Goal: Task Accomplishment & Management: Complete application form

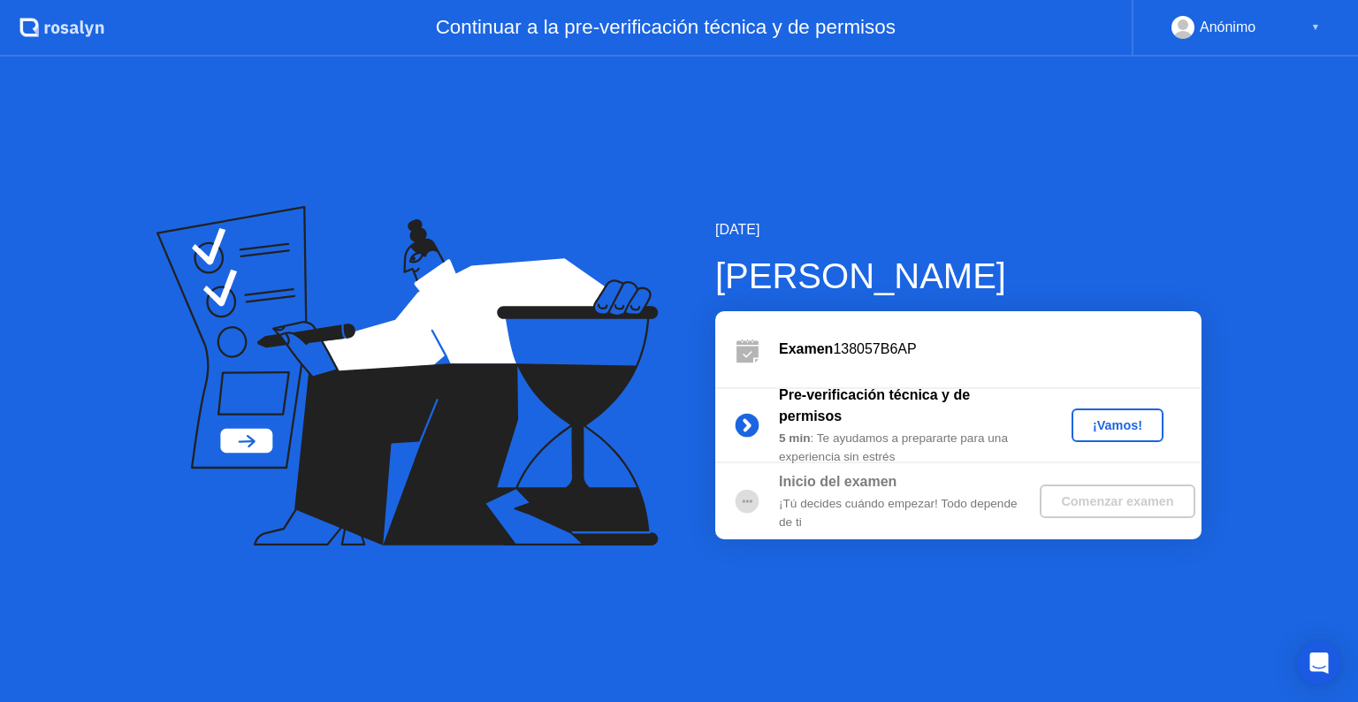
click at [1107, 427] on div "¡Vamos!" at bounding box center [1118, 425] width 78 height 14
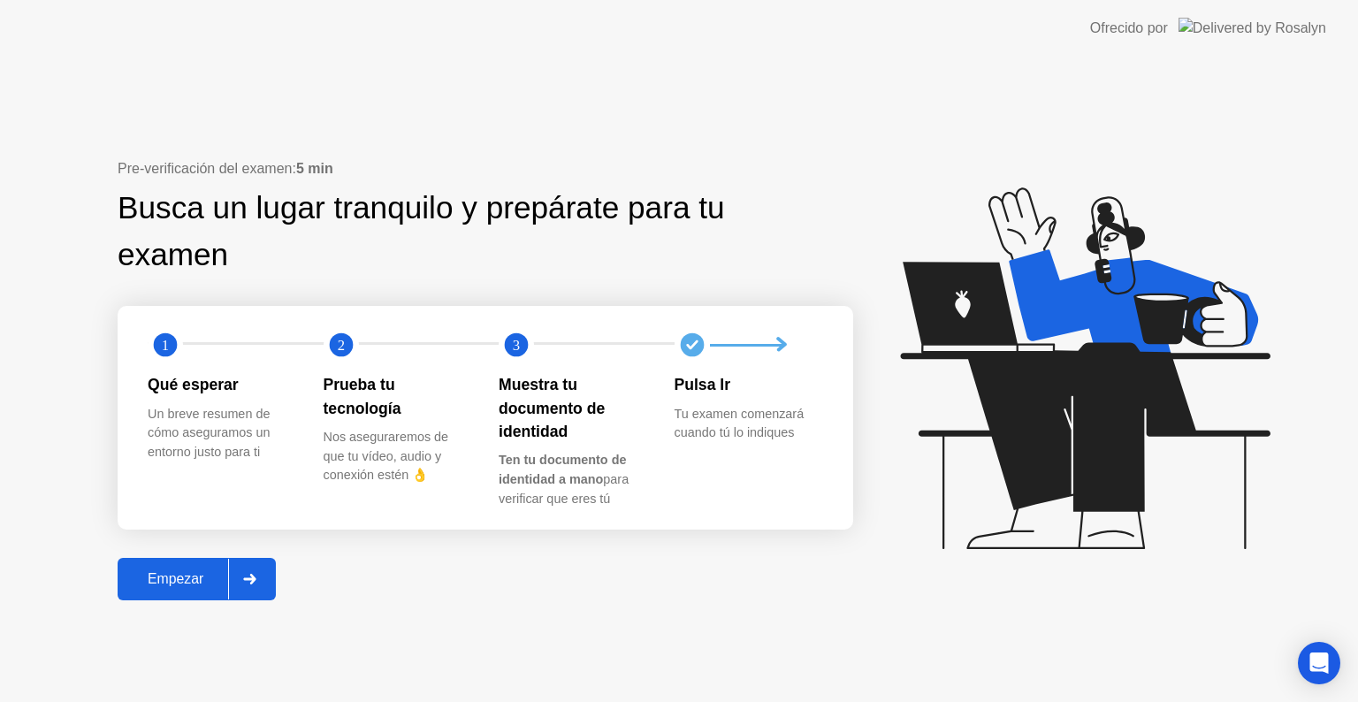
click at [258, 585] on div at bounding box center [249, 579] width 42 height 41
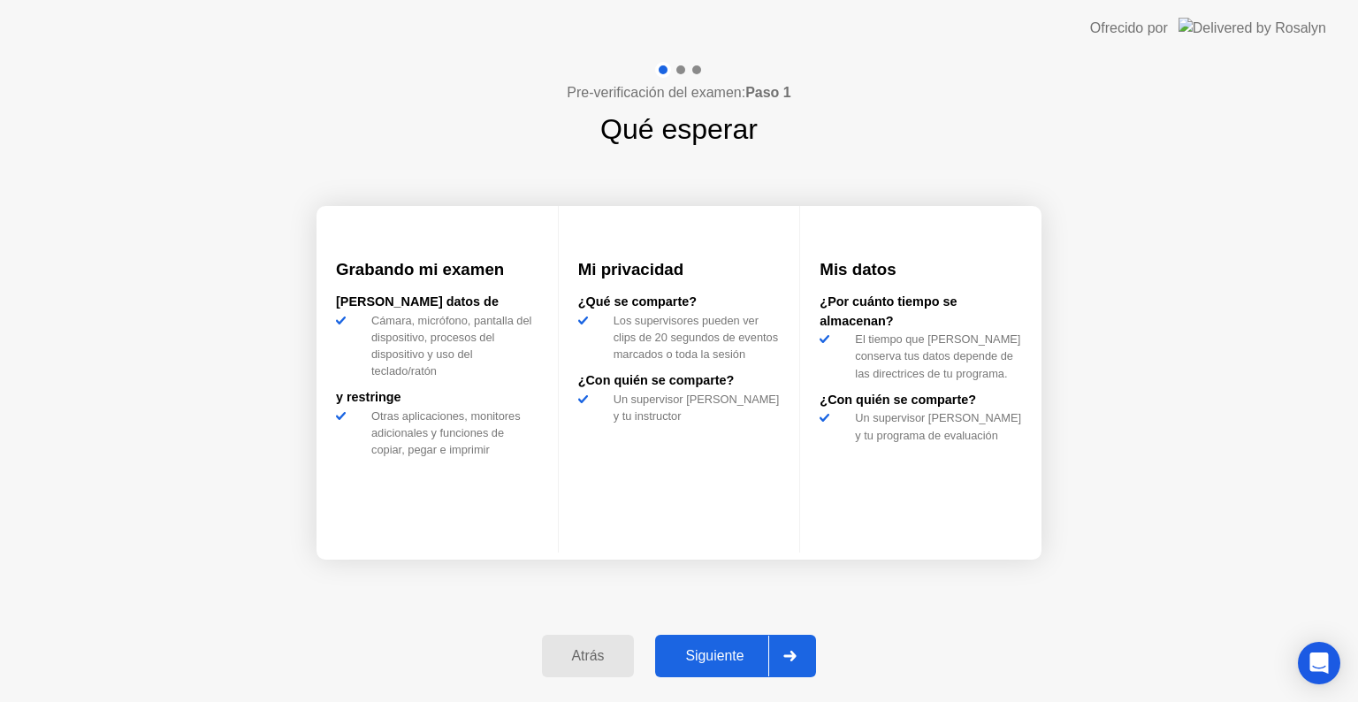
click at [700, 649] on div "Siguiente" at bounding box center [714, 656] width 108 height 16
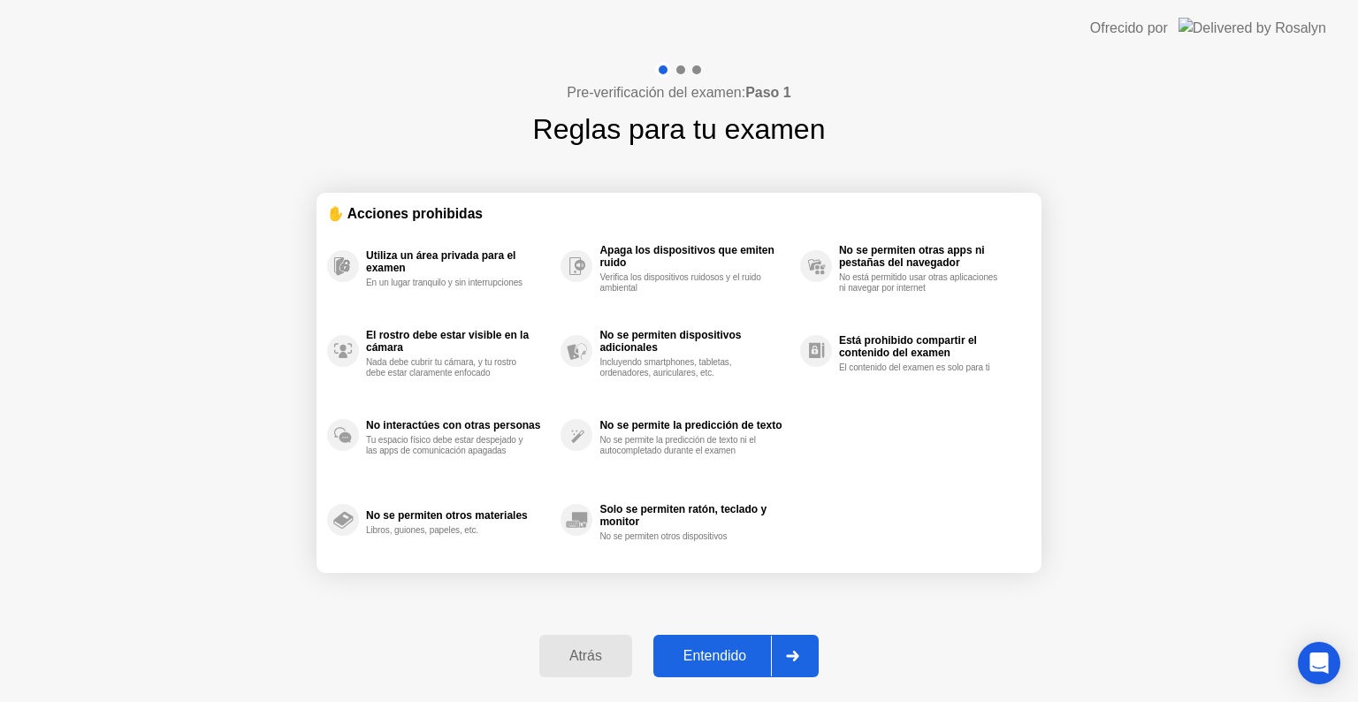
click at [731, 637] on button "Entendido" at bounding box center [735, 656] width 165 height 42
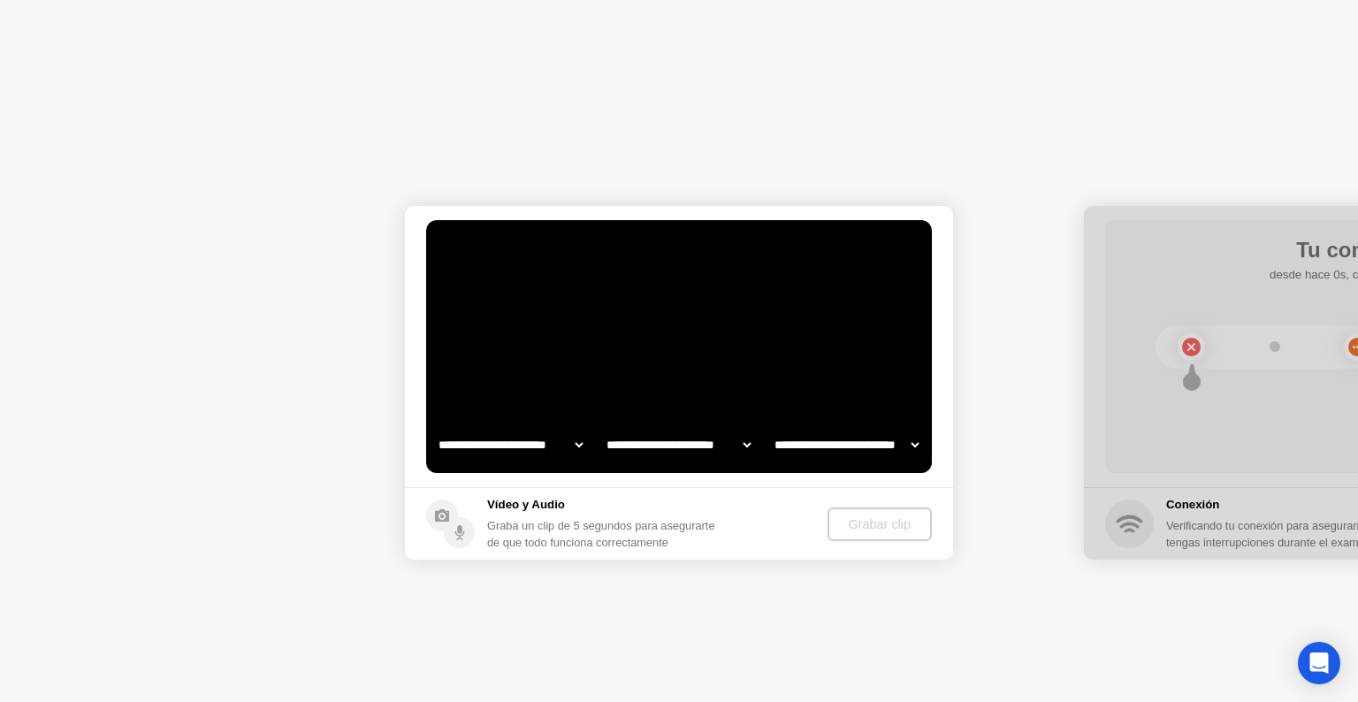
select select "**********"
select select "*******"
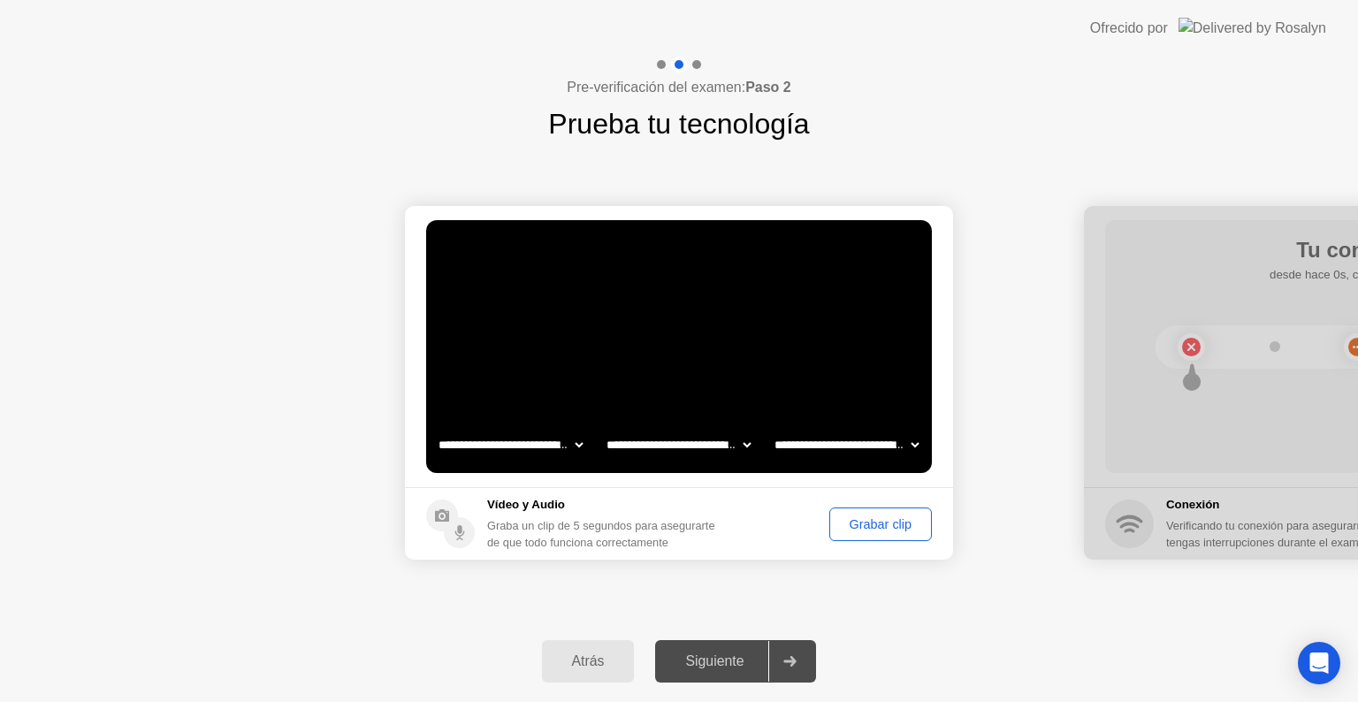
click at [852, 531] on div "Grabar clip" at bounding box center [881, 524] width 90 height 14
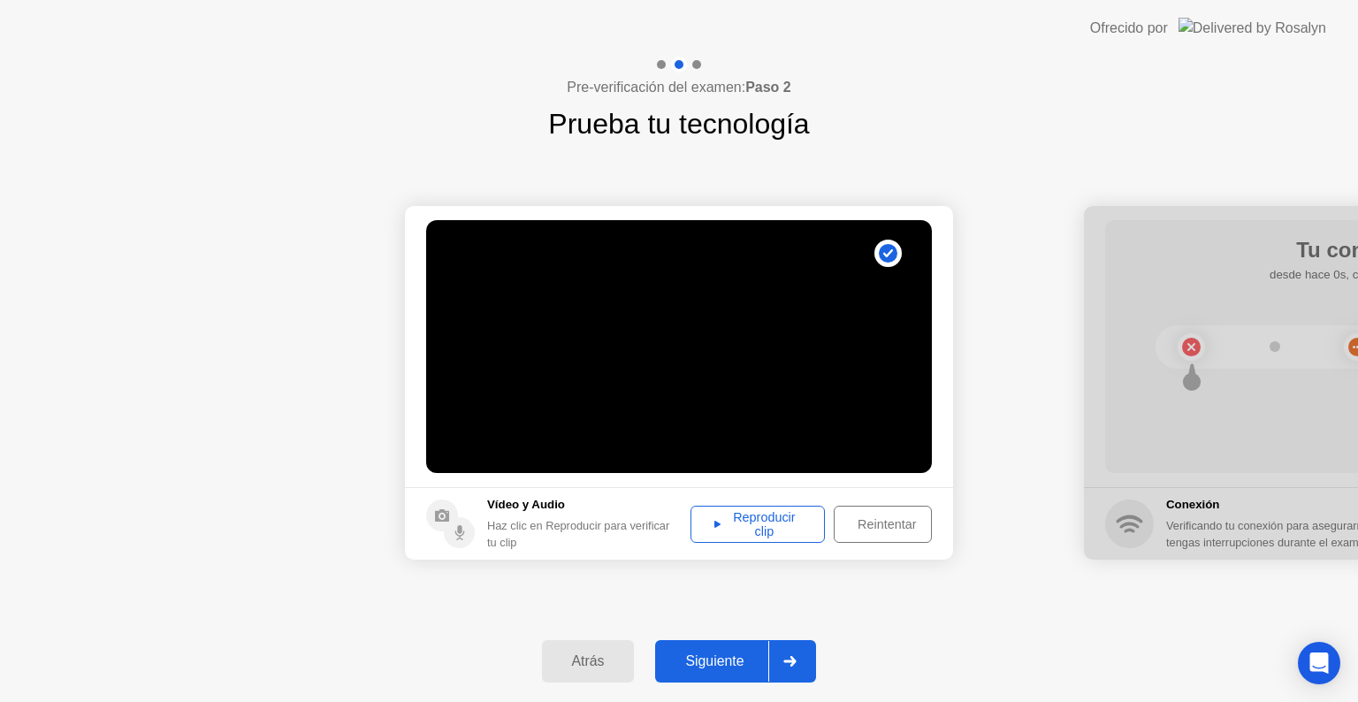
click at [786, 657] on icon at bounding box center [789, 661] width 13 height 11
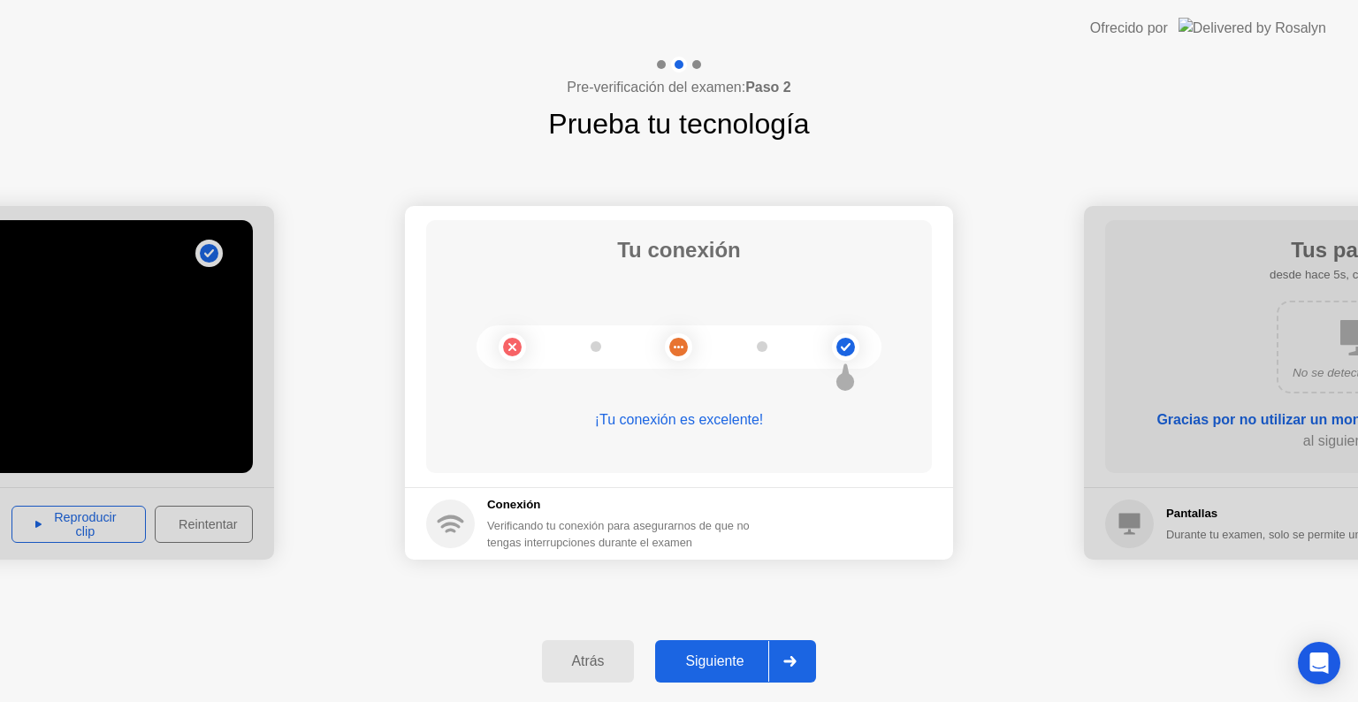
click at [728, 661] on div "Siguiente" at bounding box center [714, 661] width 108 height 16
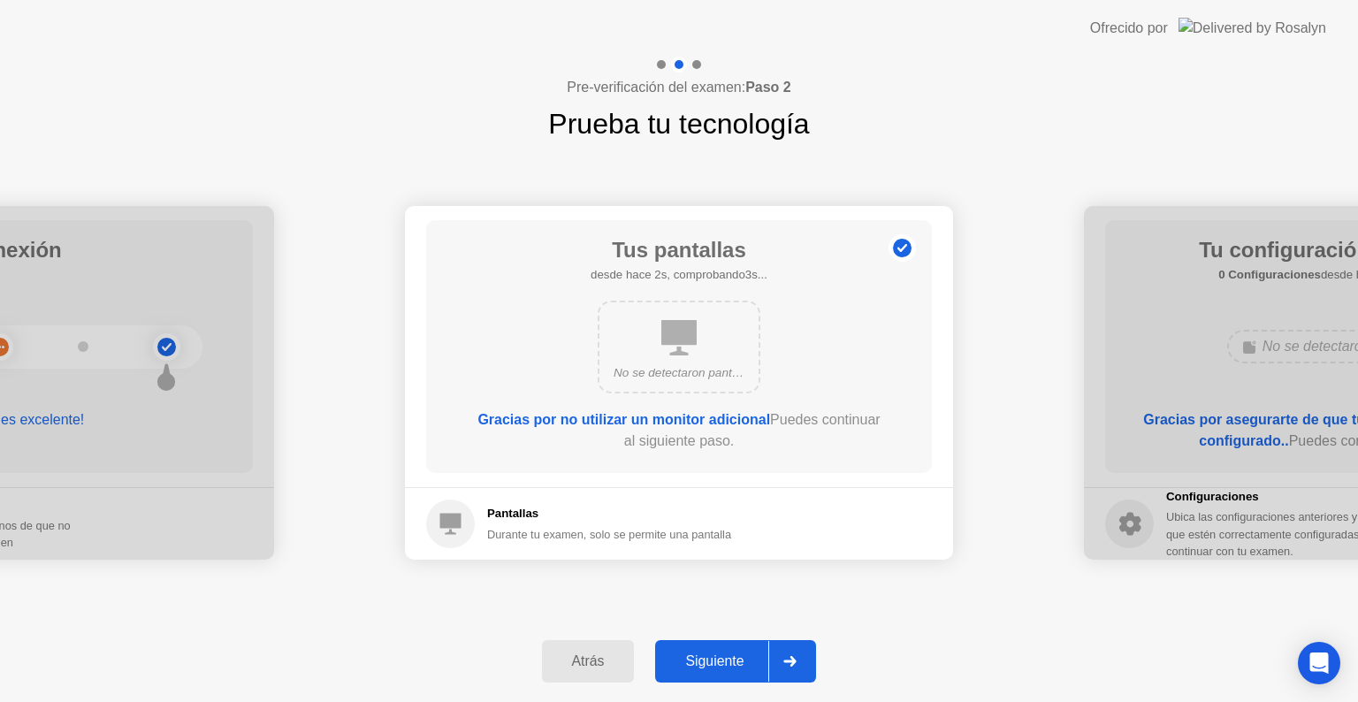
click at [768, 653] on div "Siguiente" at bounding box center [714, 661] width 108 height 16
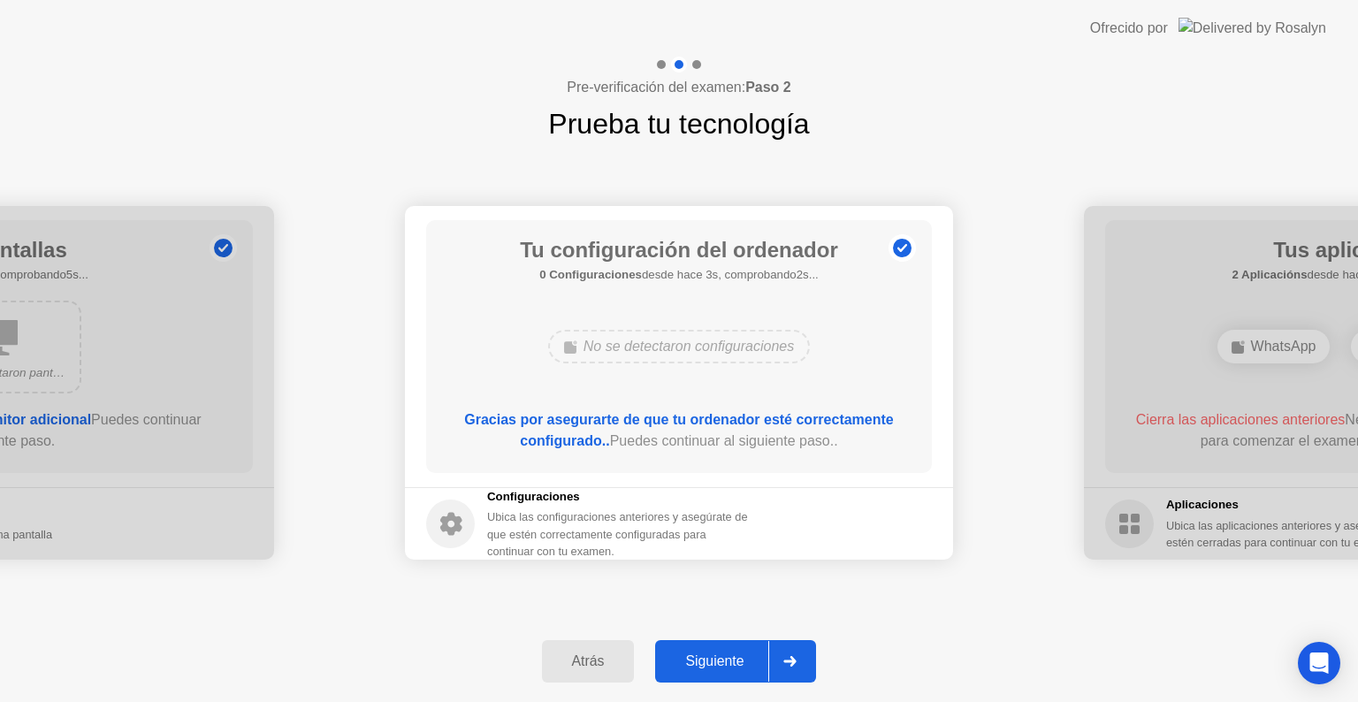
click at [771, 665] on div at bounding box center [789, 661] width 42 height 41
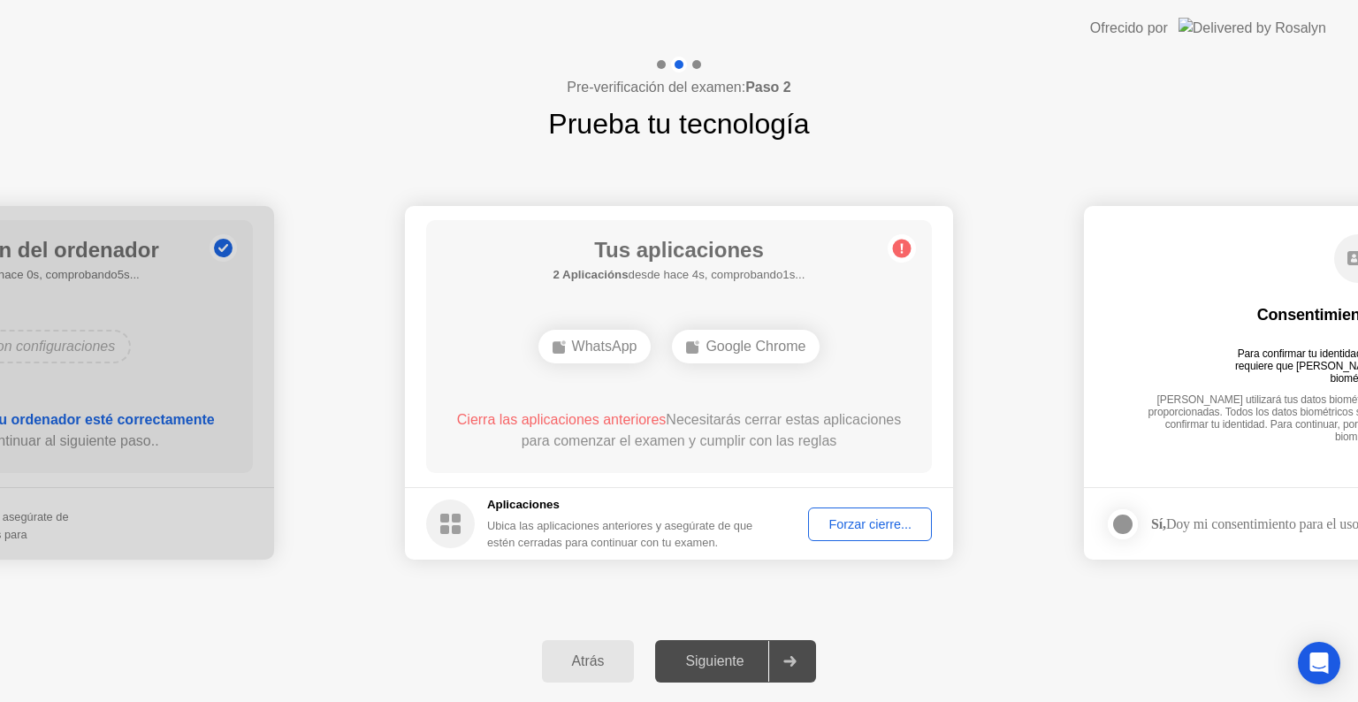
click at [878, 520] on div "Forzar cierre..." at bounding box center [869, 524] width 111 height 14
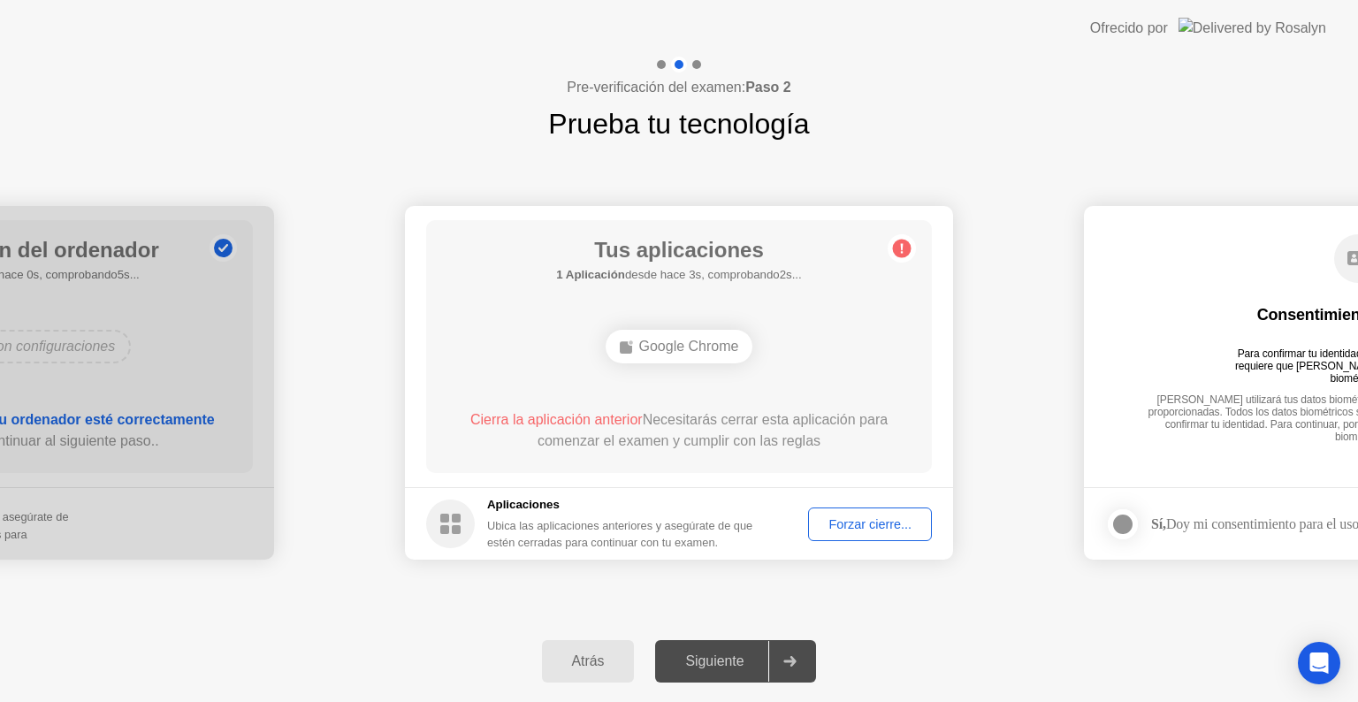
click at [872, 523] on div "Forzar cierre..." at bounding box center [869, 524] width 111 height 14
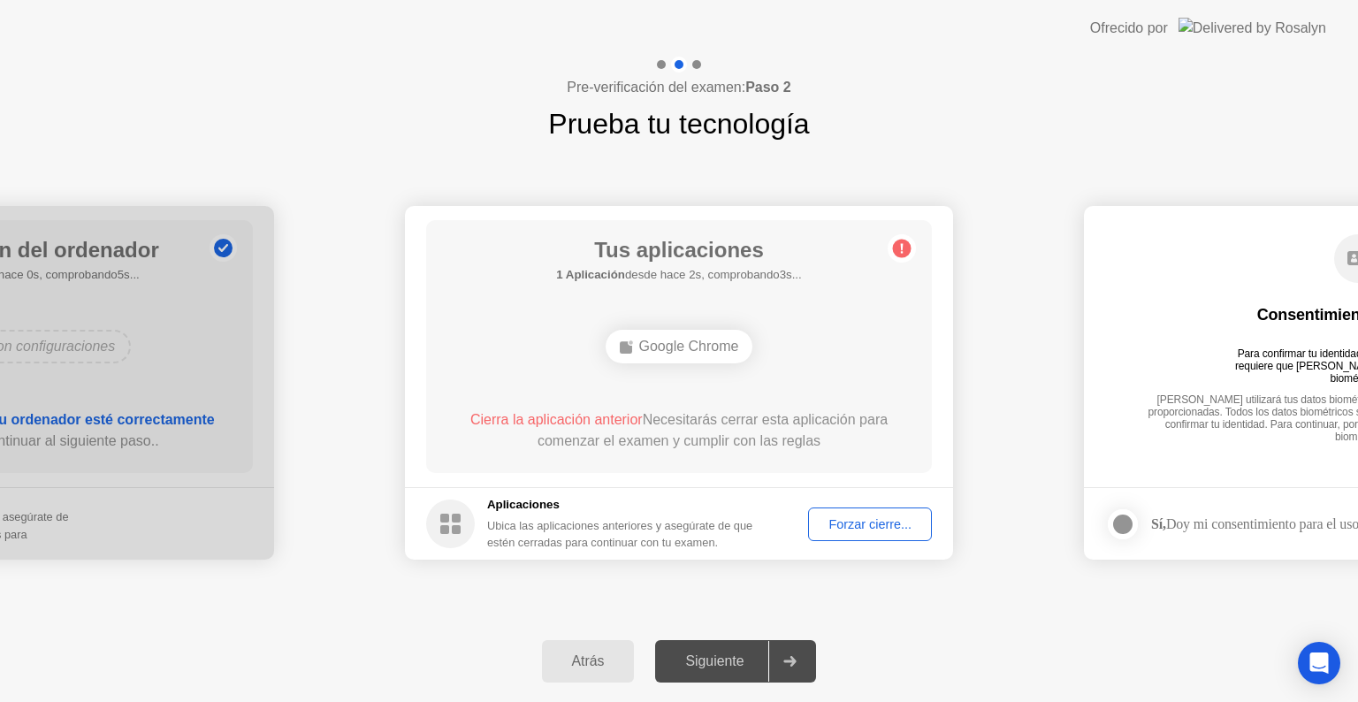
click at [866, 507] on button "Forzar cierre..." at bounding box center [870, 524] width 124 height 34
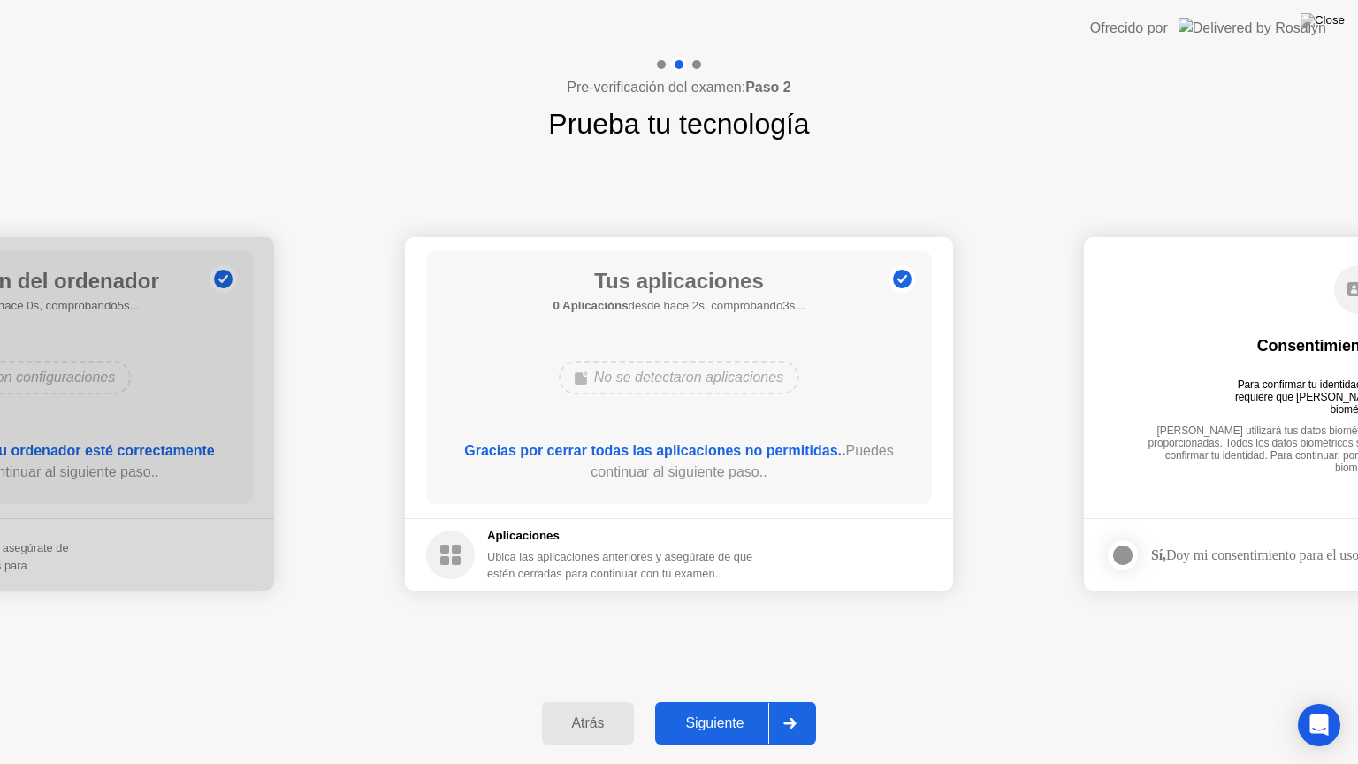
click at [723, 701] on div "Siguiente" at bounding box center [714, 723] width 108 height 16
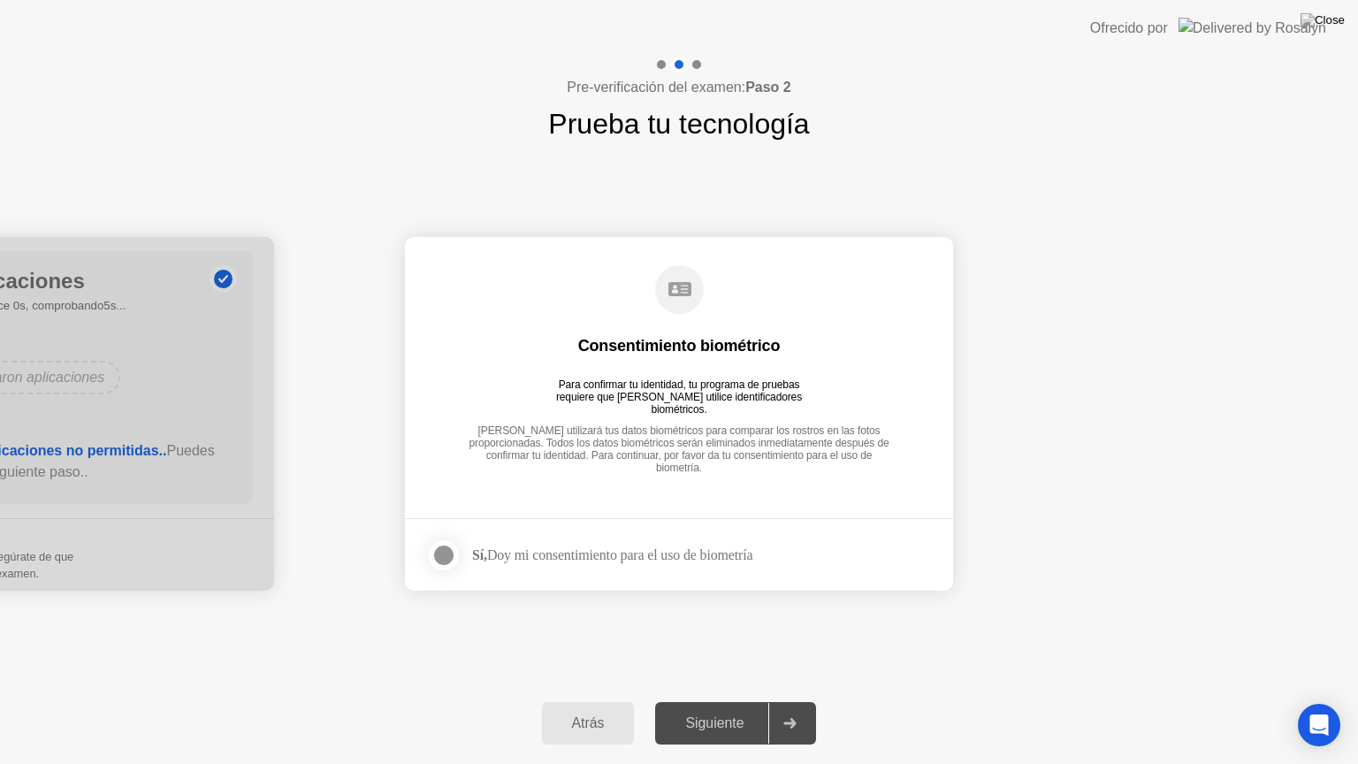
click at [723, 701] on div "Siguiente" at bounding box center [714, 723] width 108 height 16
click at [441, 552] on div at bounding box center [443, 555] width 21 height 21
click at [759, 701] on div "Siguiente" at bounding box center [714, 723] width 108 height 16
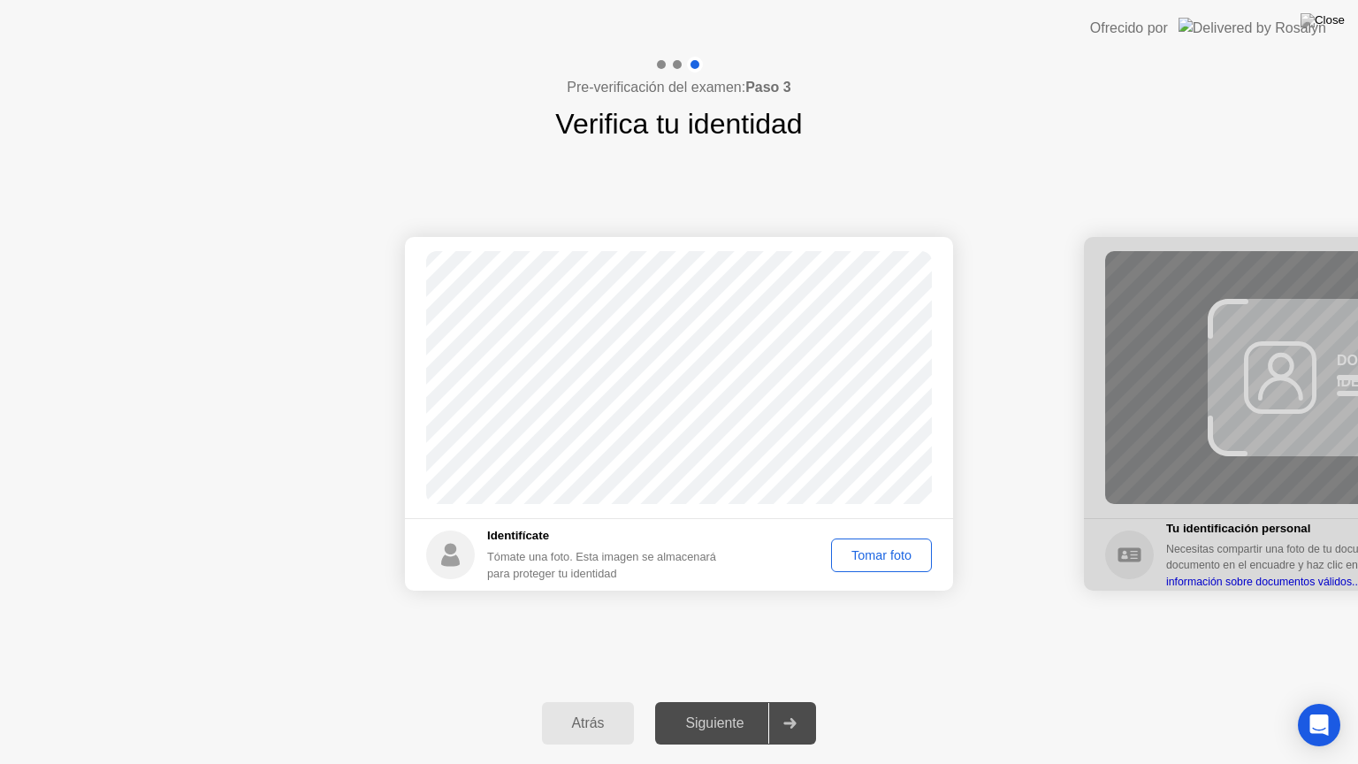
click at [855, 548] on div "Tomar foto" at bounding box center [881, 555] width 88 height 14
click at [877, 552] on div "Repetir" at bounding box center [891, 555] width 69 height 14
click at [874, 548] on div "Tomar foto" at bounding box center [881, 555] width 88 height 14
click at [794, 701] on icon at bounding box center [790, 723] width 12 height 11
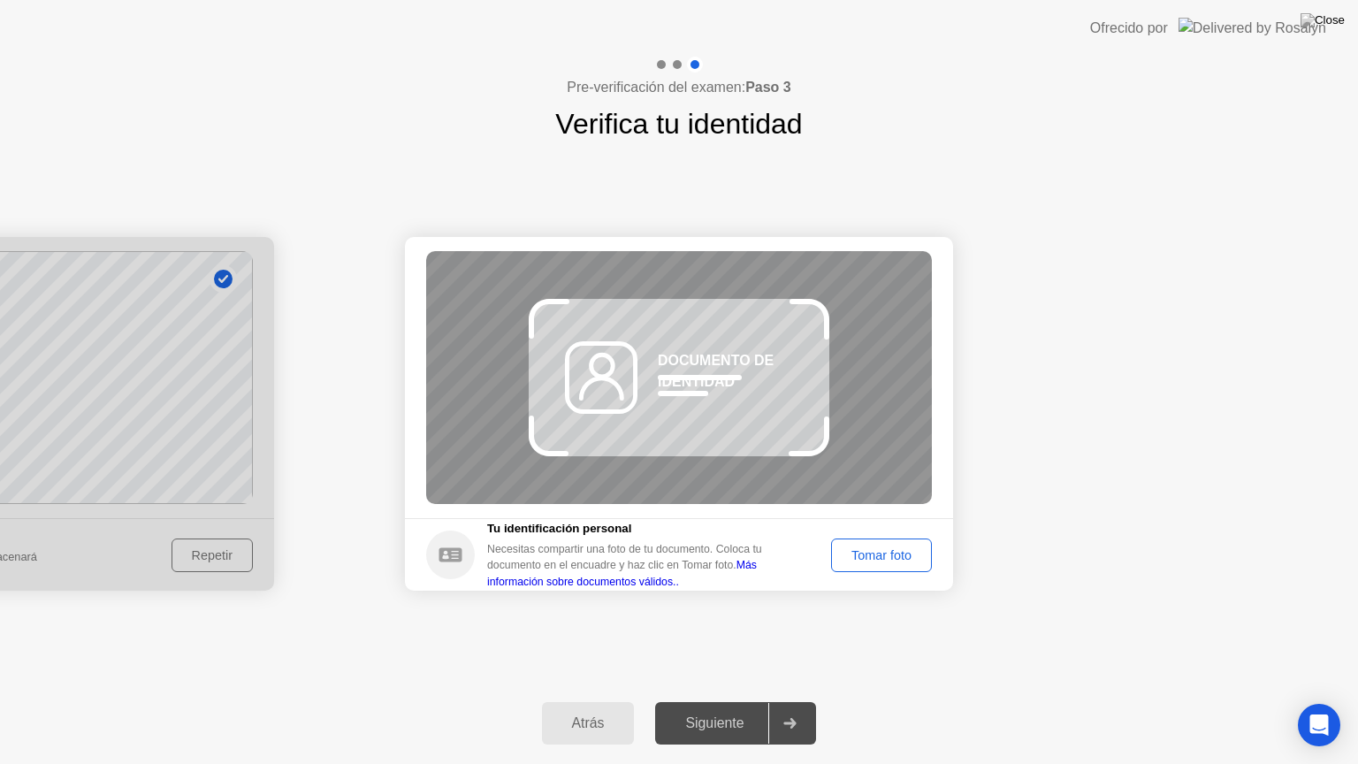
click at [176, 423] on div at bounding box center [0, 414] width 548 height 354
click at [192, 563] on div at bounding box center [0, 414] width 548 height 354
click at [216, 553] on div at bounding box center [0, 414] width 548 height 354
click at [592, 701] on div "Atrás" at bounding box center [588, 723] width 82 height 16
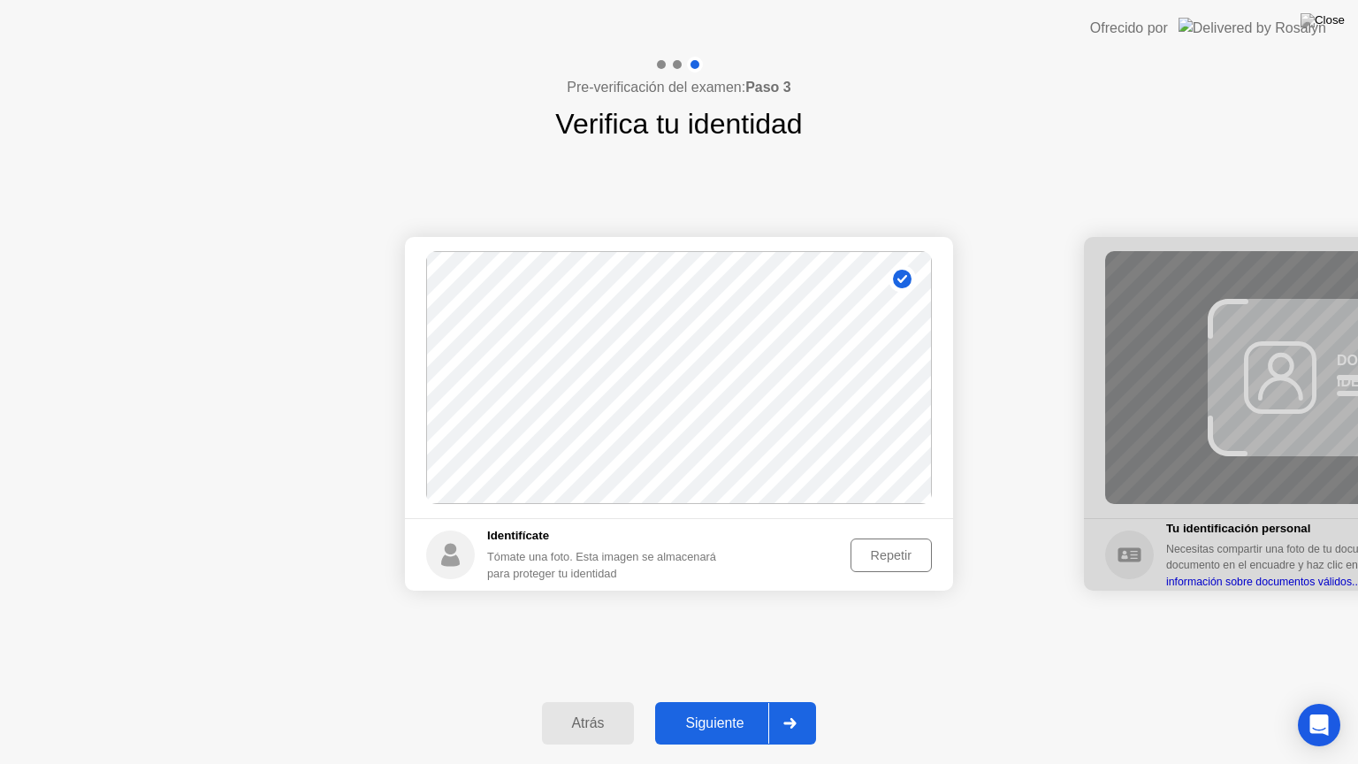
click at [883, 548] on div "Repetir" at bounding box center [891, 555] width 69 height 14
click at [854, 552] on div "Tomar foto" at bounding box center [881, 555] width 88 height 14
click at [785, 701] on div at bounding box center [789, 723] width 42 height 41
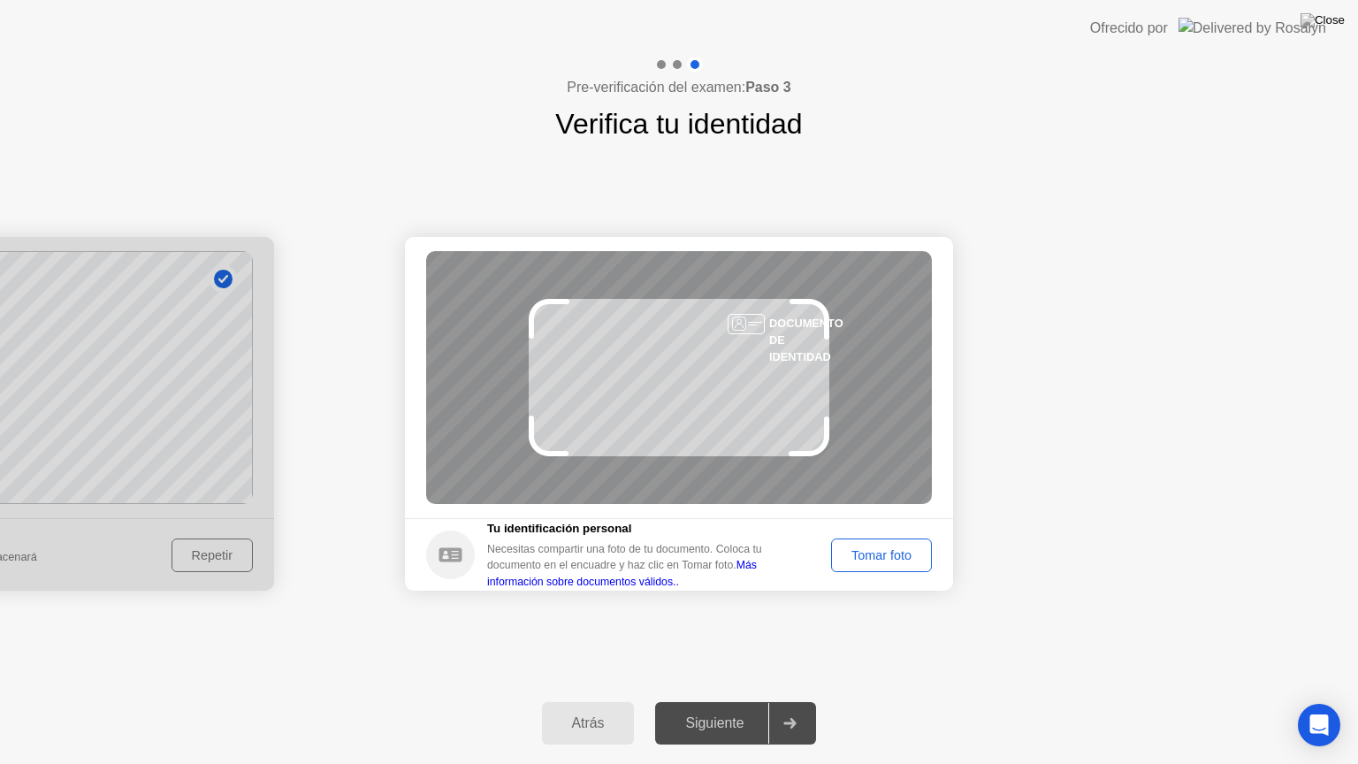
click at [866, 552] on div "Tomar foto" at bounding box center [881, 555] width 88 height 14
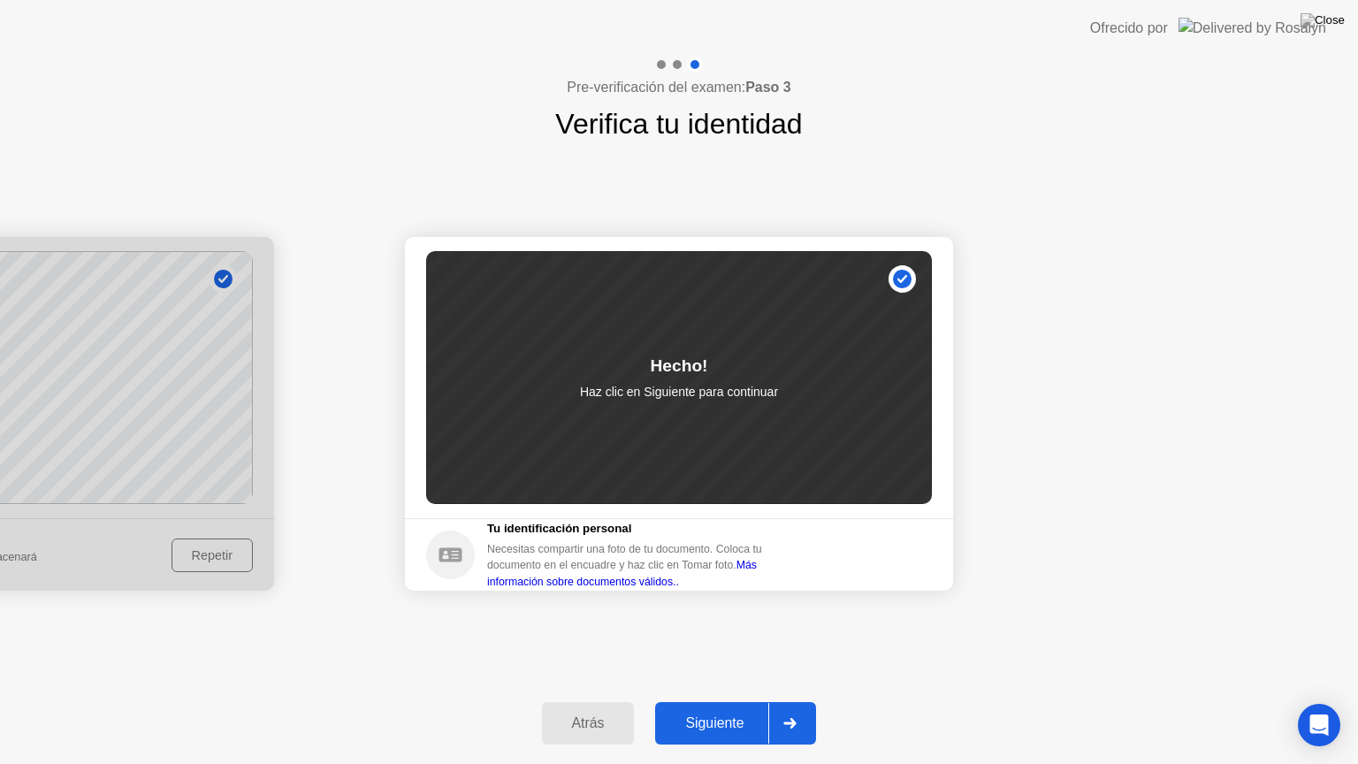
click at [791, 701] on icon at bounding box center [789, 723] width 13 height 11
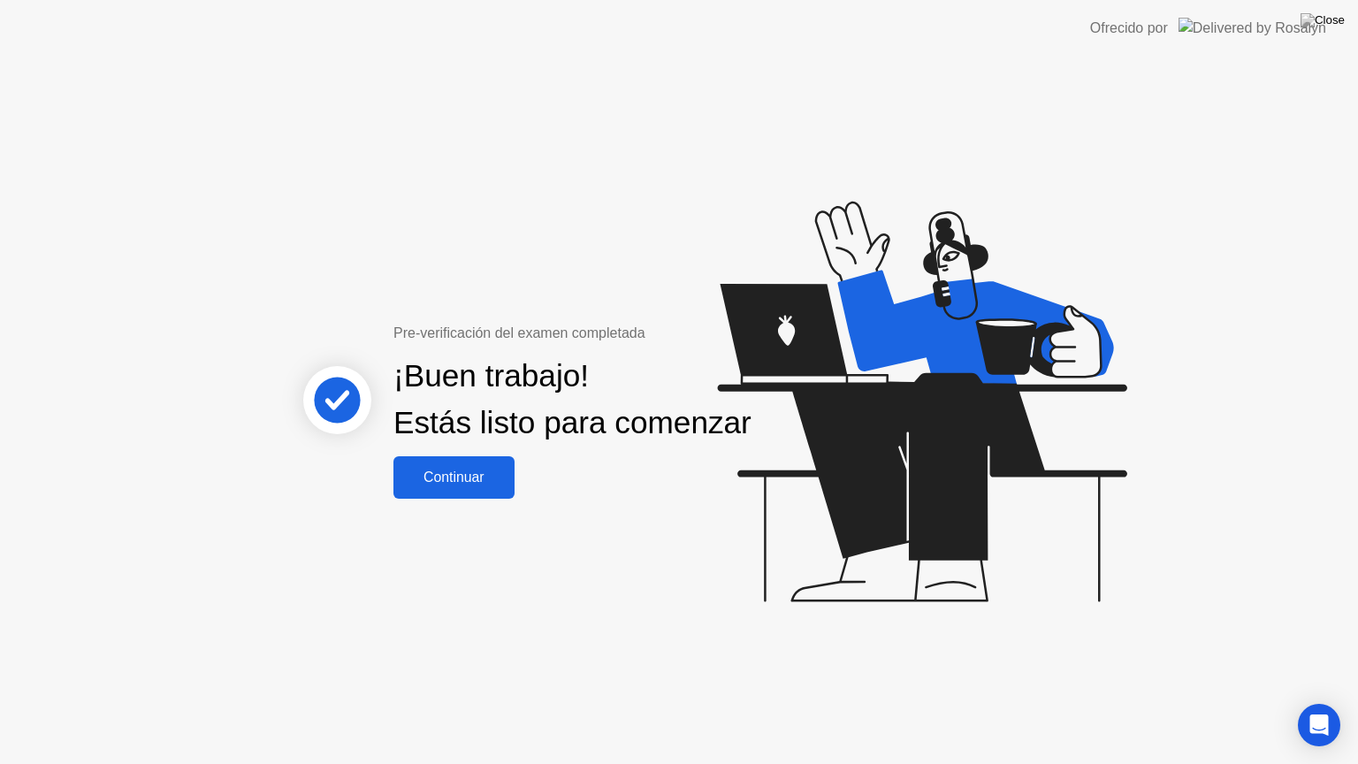
click at [446, 485] on div "Continuar" at bounding box center [454, 477] width 111 height 16
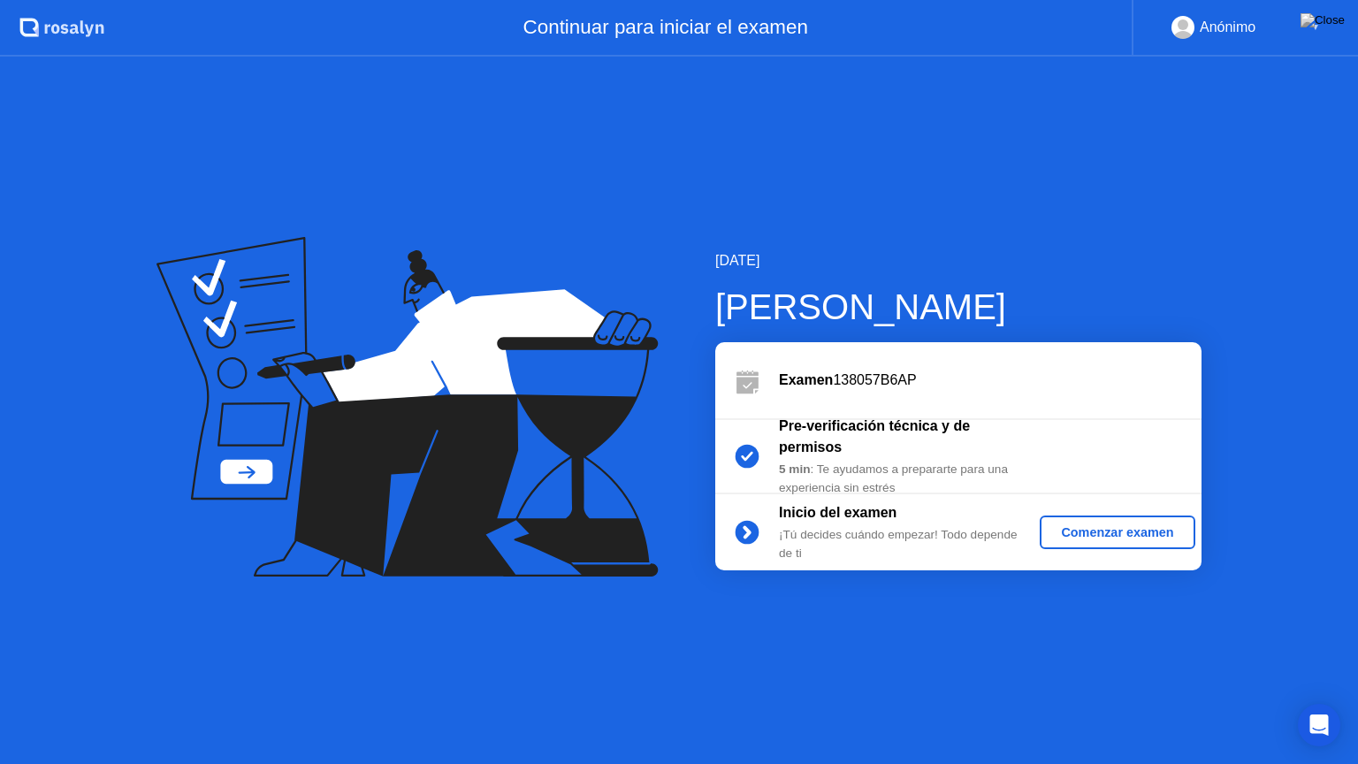
click at [1121, 536] on div "Comenzar examen" at bounding box center [1117, 532] width 141 height 14
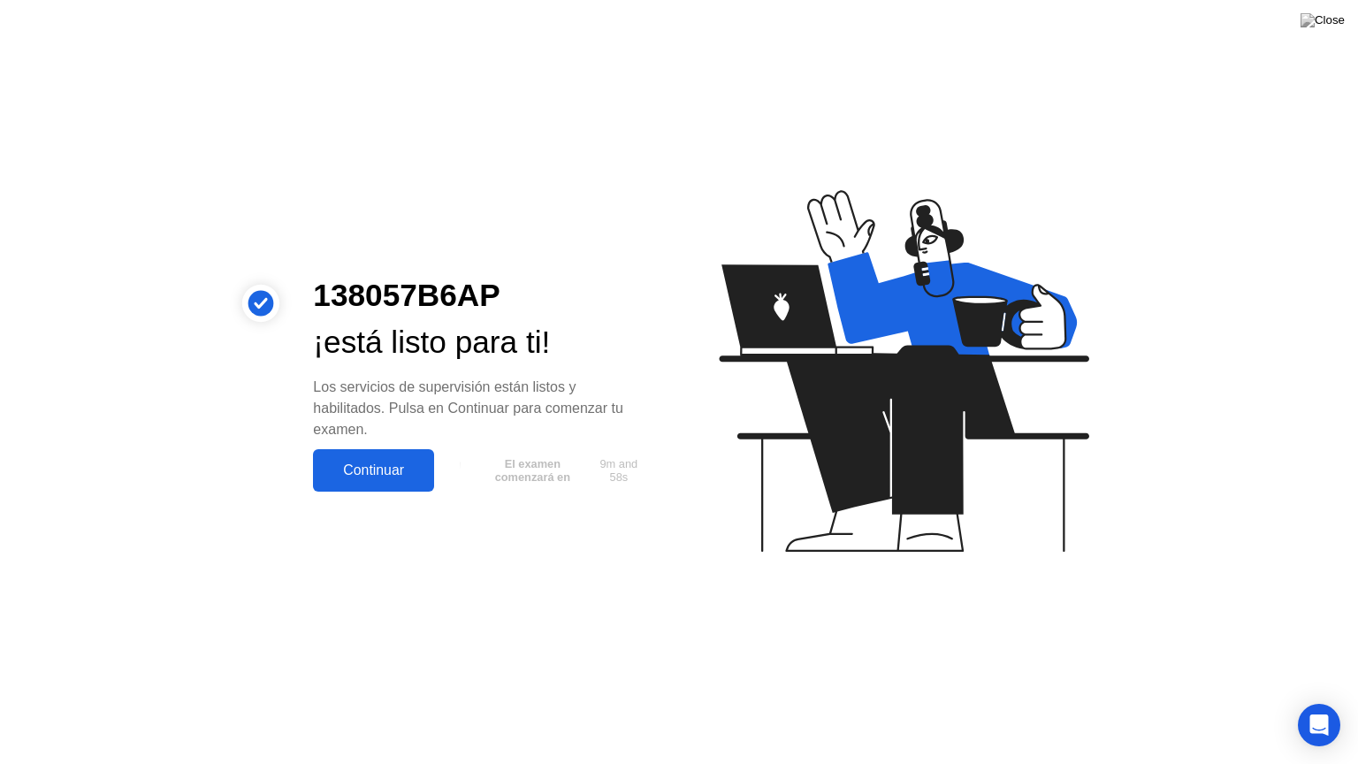
click at [382, 474] on div "Continuar" at bounding box center [373, 470] width 111 height 16
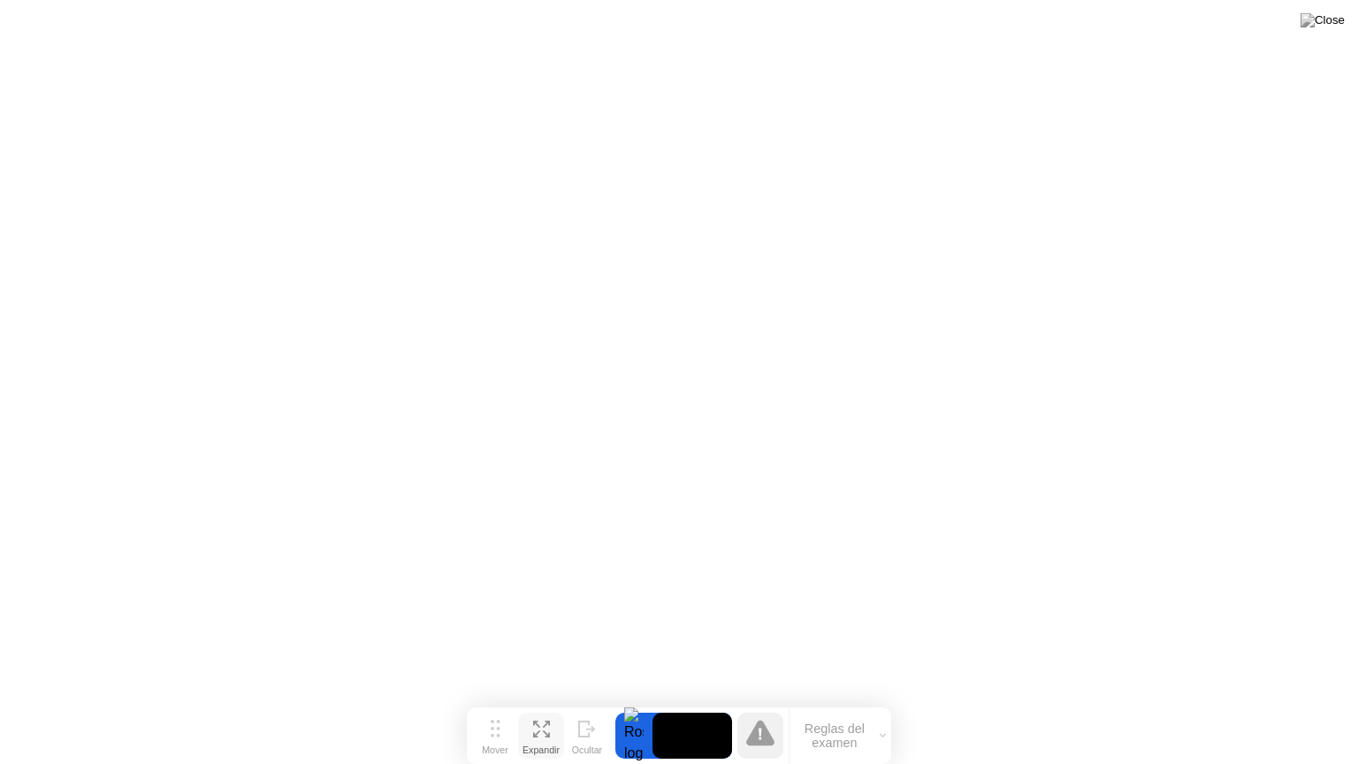
click at [530, 701] on button "Expandir" at bounding box center [541, 736] width 46 height 46
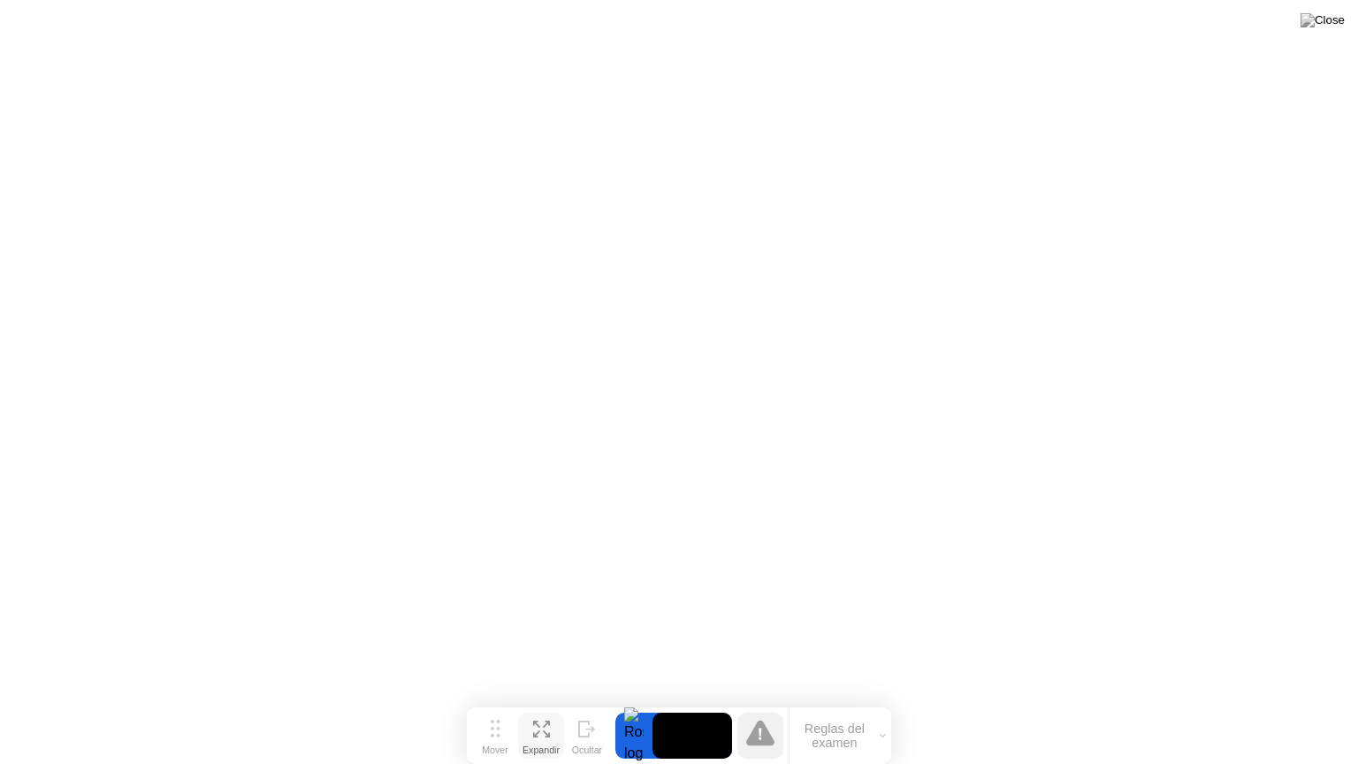
click at [539, 701] on icon at bounding box center [541, 729] width 17 height 17
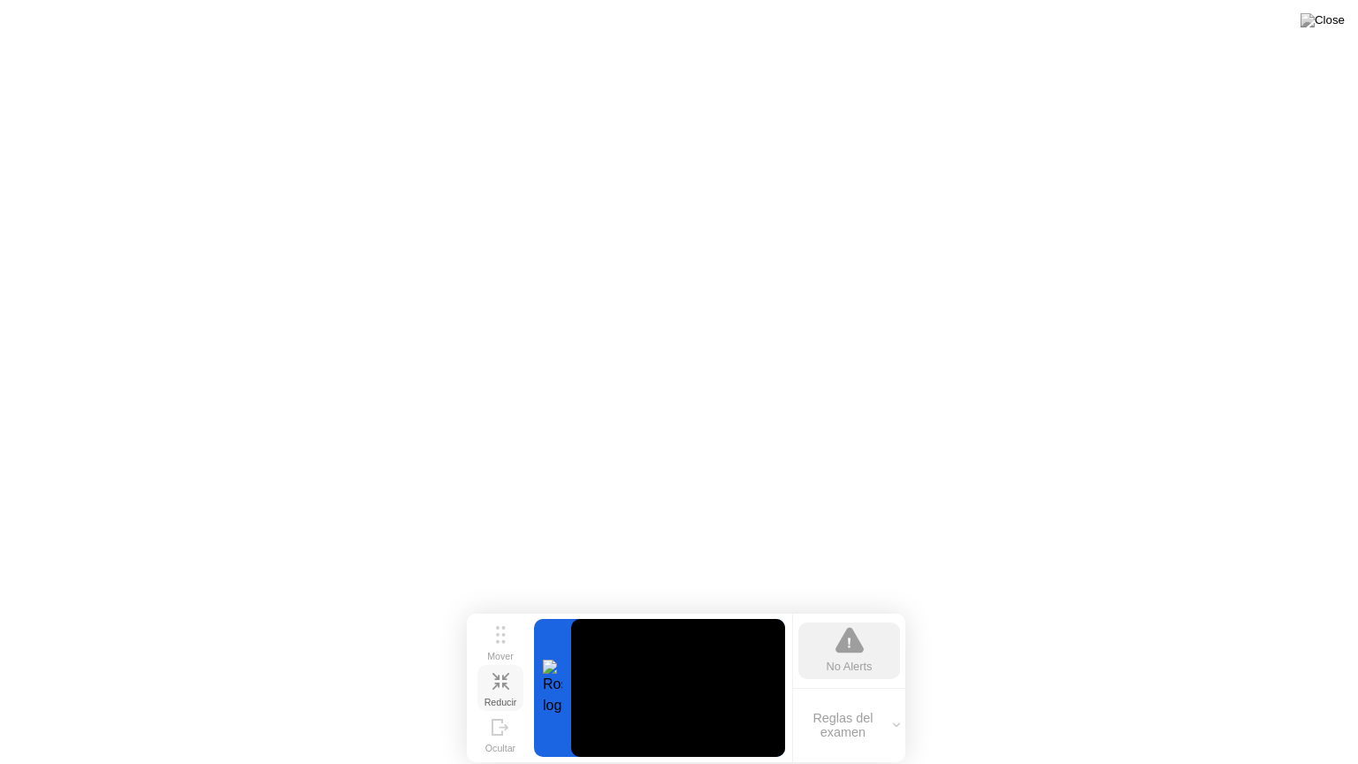
click at [477, 665] on button "Reducir" at bounding box center [500, 688] width 46 height 46
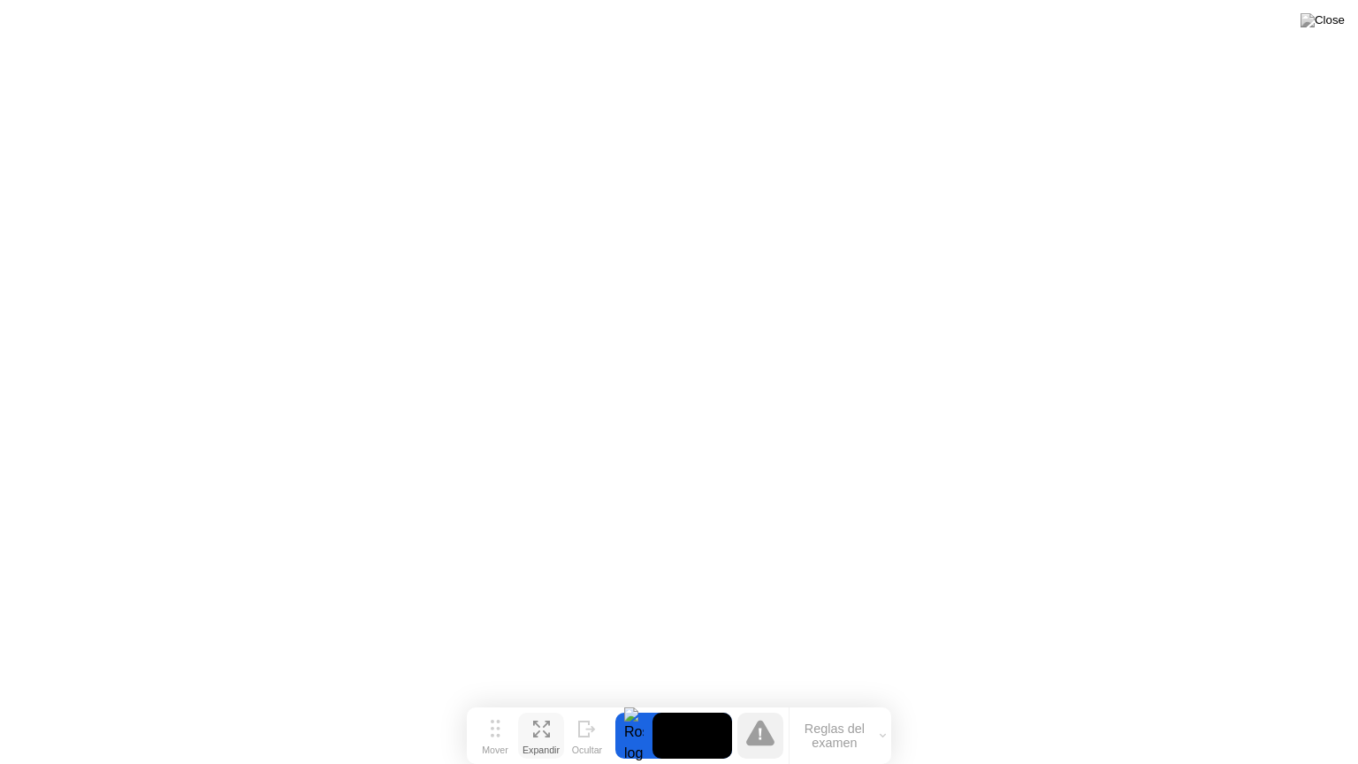
click at [533, 701] on div "Expandir" at bounding box center [541, 749] width 37 height 11
